Goal: Transaction & Acquisition: Book appointment/travel/reservation

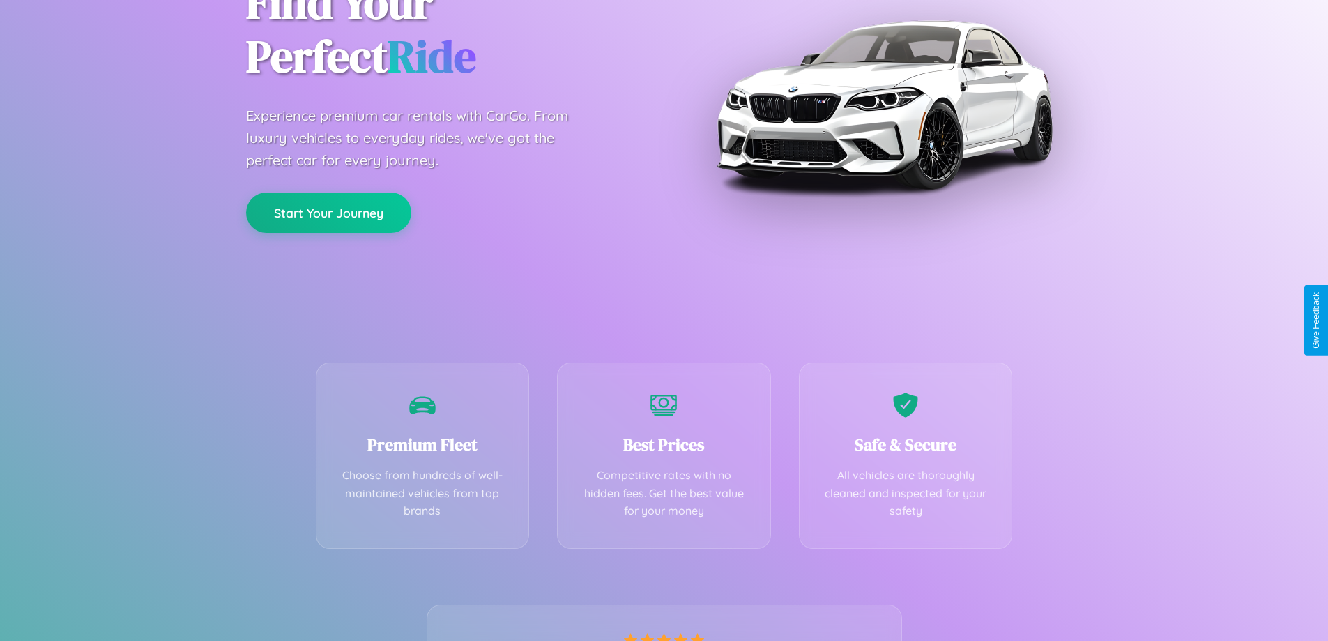
scroll to position [275, 0]
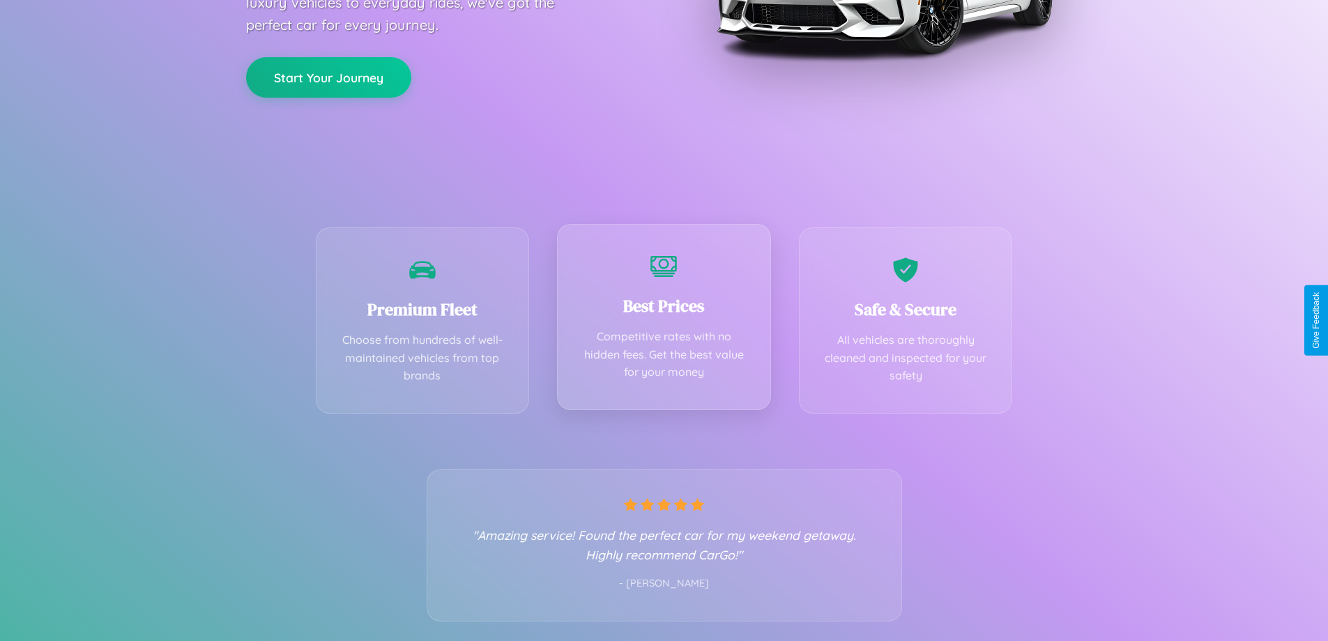
click at [664, 320] on div "Best Prices Competitive rates with no hidden fees. Get the best value for your …" at bounding box center [664, 317] width 214 height 186
click at [328, 77] on button "Start Your Journey" at bounding box center [328, 76] width 165 height 40
click at [328, 75] on button "Start Your Journey" at bounding box center [328, 76] width 165 height 40
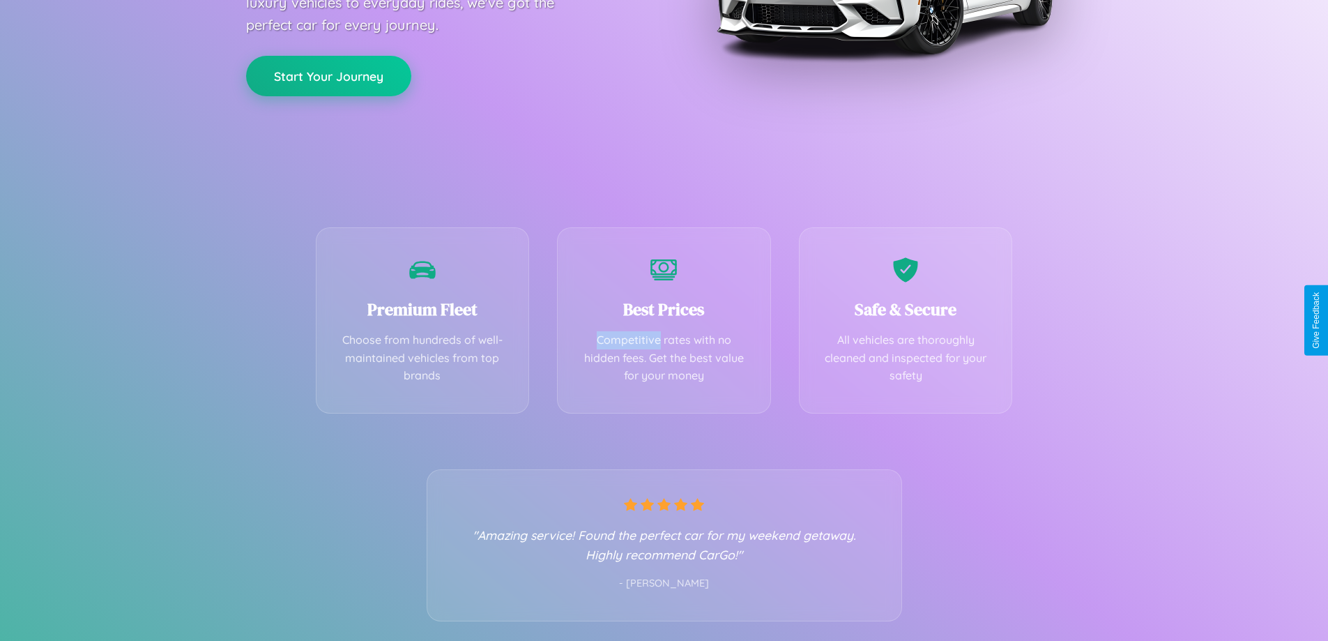
click at [328, 75] on button "Start Your Journey" at bounding box center [328, 76] width 165 height 40
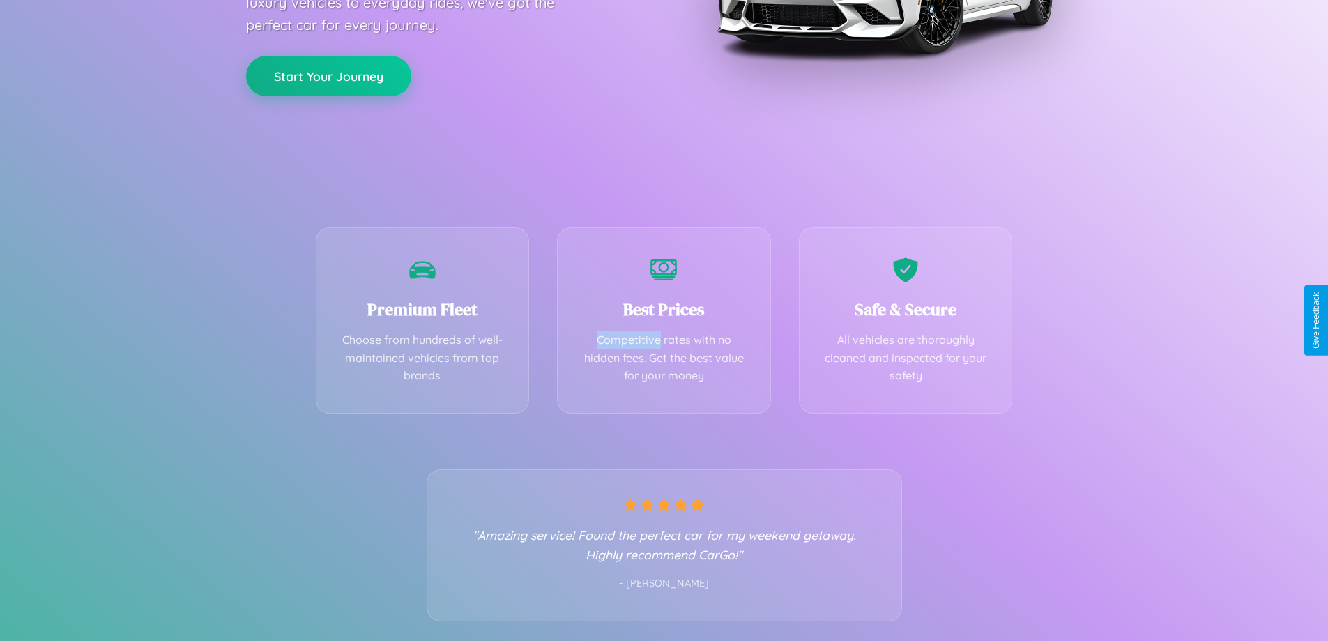
click at [328, 75] on button "Start Your Journey" at bounding box center [328, 76] width 165 height 40
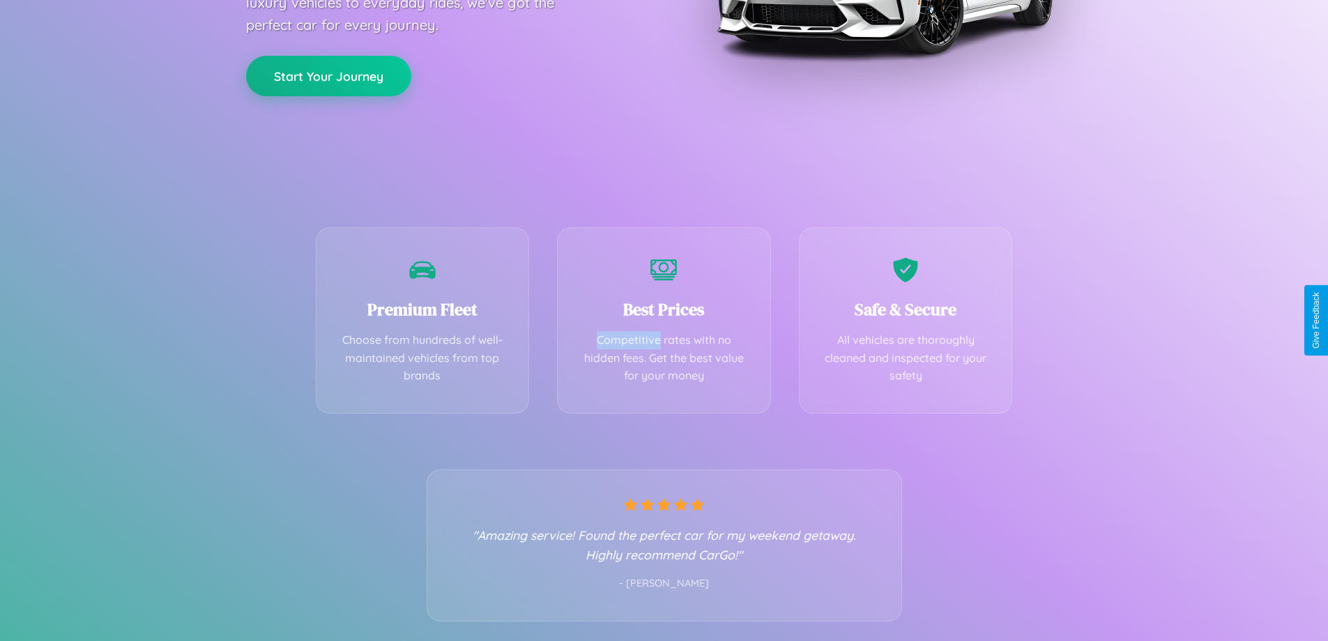
click at [328, 75] on button "Start Your Journey" at bounding box center [328, 76] width 165 height 40
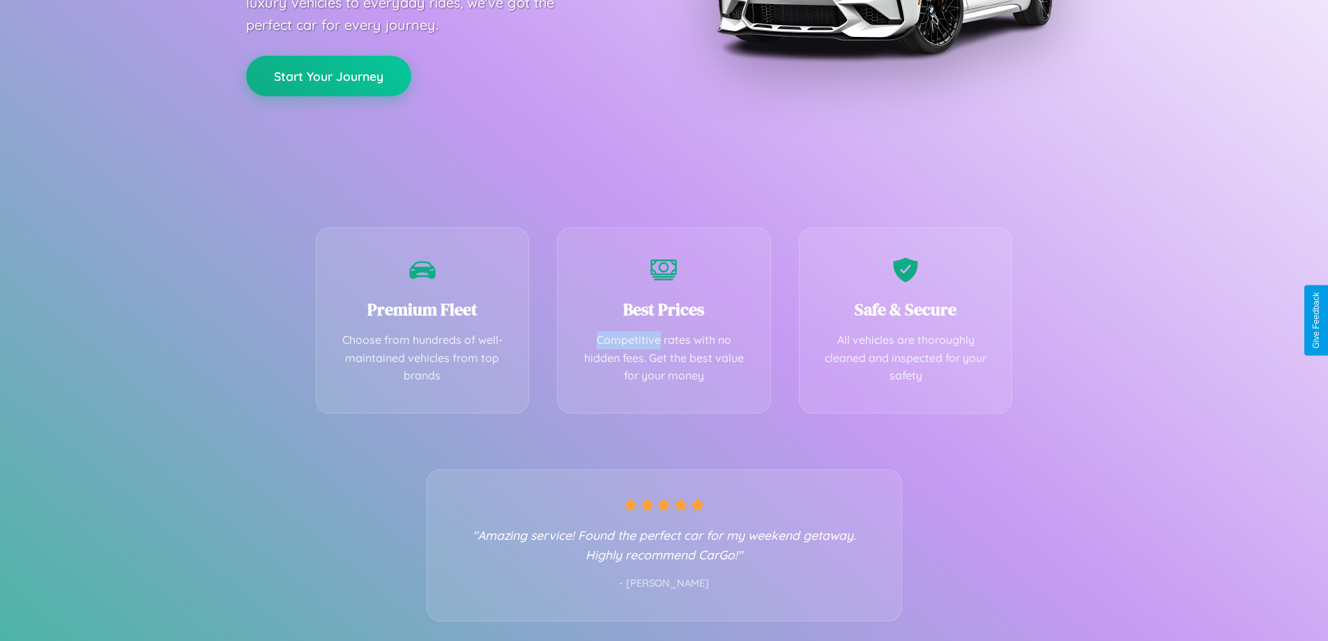
click at [328, 75] on button "Start Your Journey" at bounding box center [328, 76] width 165 height 40
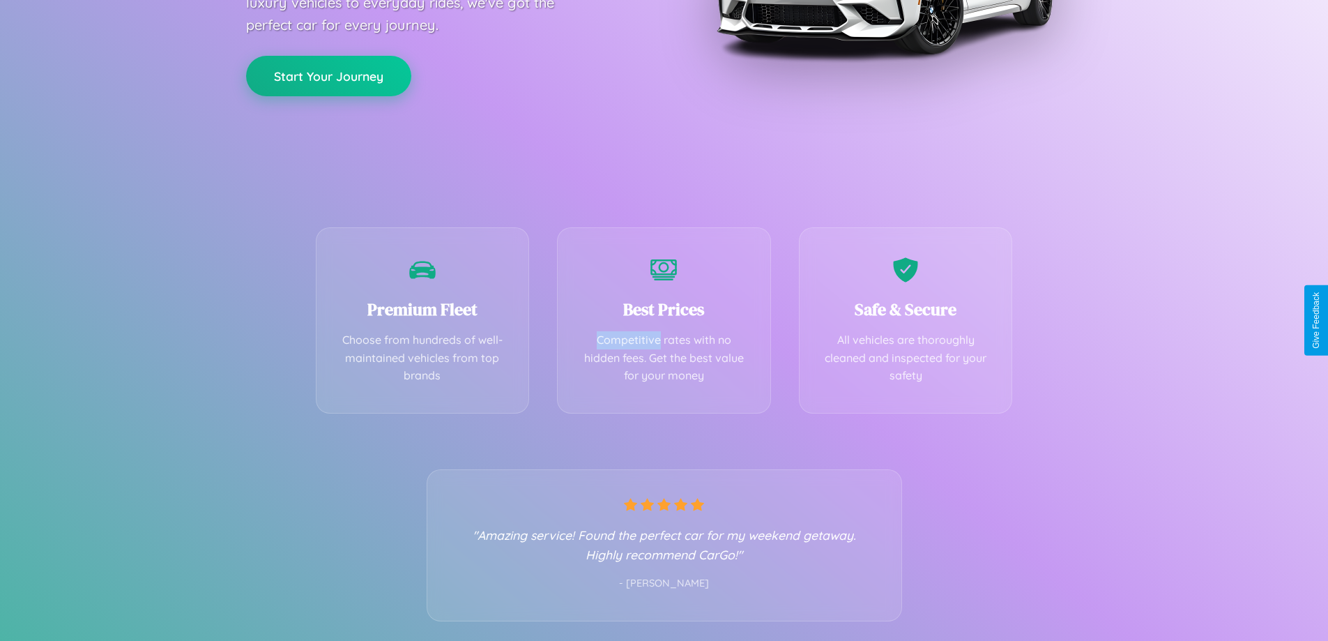
click at [328, 75] on button "Start Your Journey" at bounding box center [328, 76] width 165 height 40
